Goal: Transaction & Acquisition: Purchase product/service

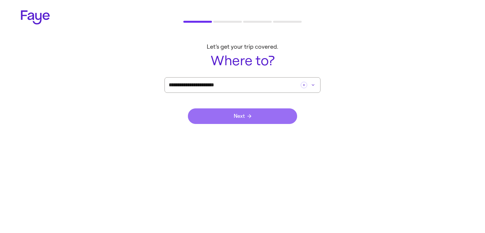
click at [260, 119] on button "Next" at bounding box center [242, 117] width 109 height 16
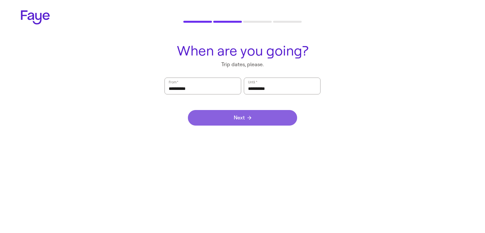
click at [260, 119] on button "Next" at bounding box center [242, 118] width 109 height 16
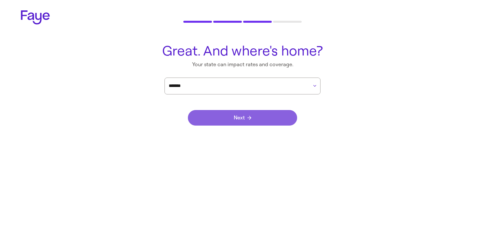
click at [260, 119] on button "Next" at bounding box center [242, 118] width 109 height 16
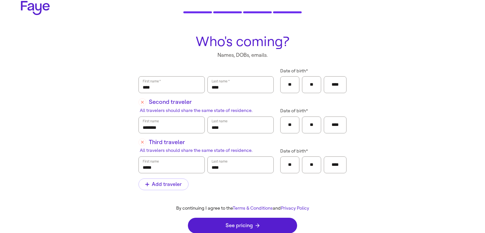
scroll to position [16, 0]
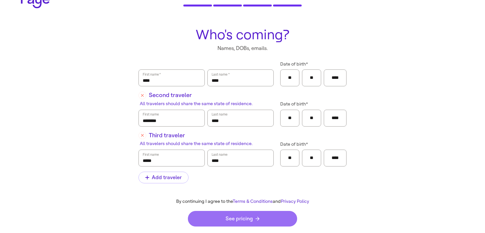
click at [250, 219] on span "See pricing" at bounding box center [243, 219] width 34 height 5
